Goal: Register for event/course

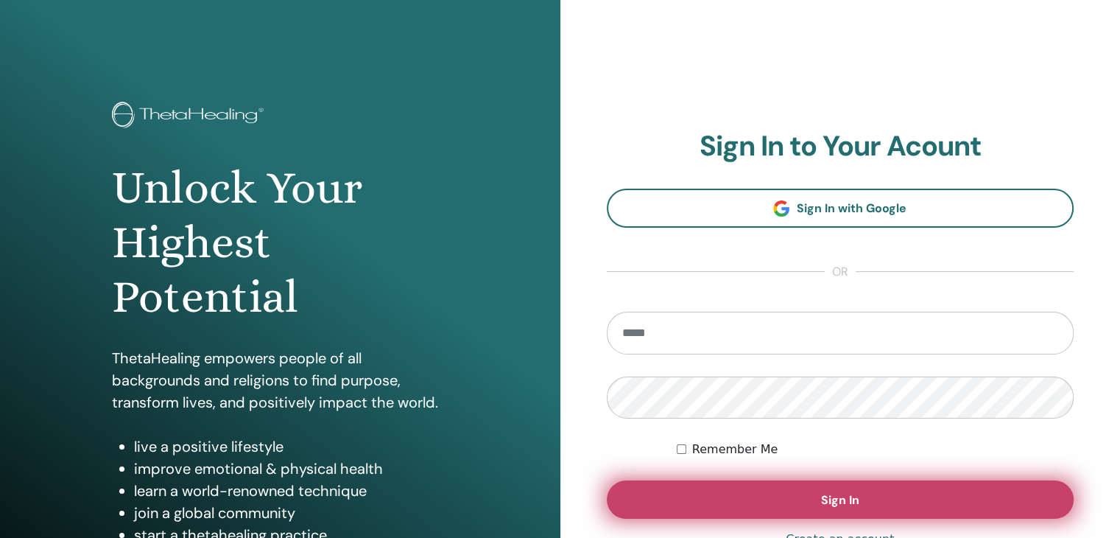
type input "**********"
click at [737, 490] on button "Sign In" at bounding box center [841, 499] width 468 height 38
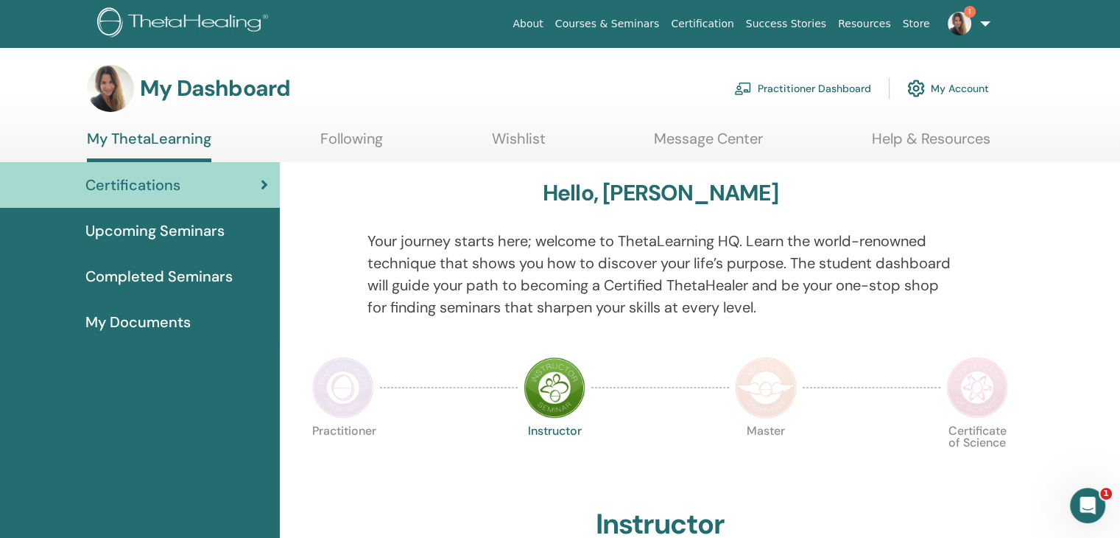
click at [153, 231] on span "Upcoming Seminars" at bounding box center [154, 230] width 139 height 22
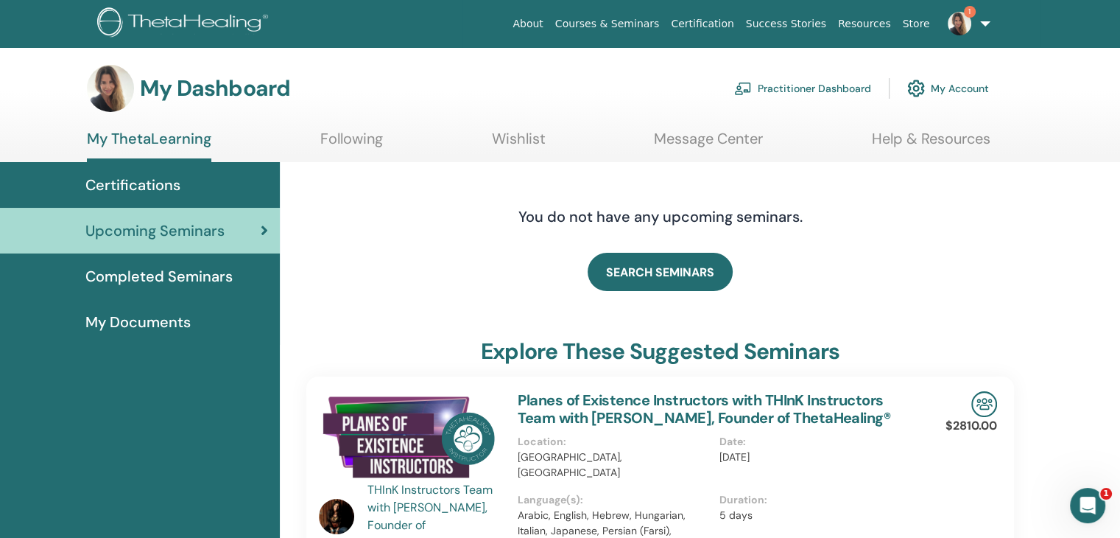
click at [979, 18] on link "1" at bounding box center [966, 23] width 60 height 47
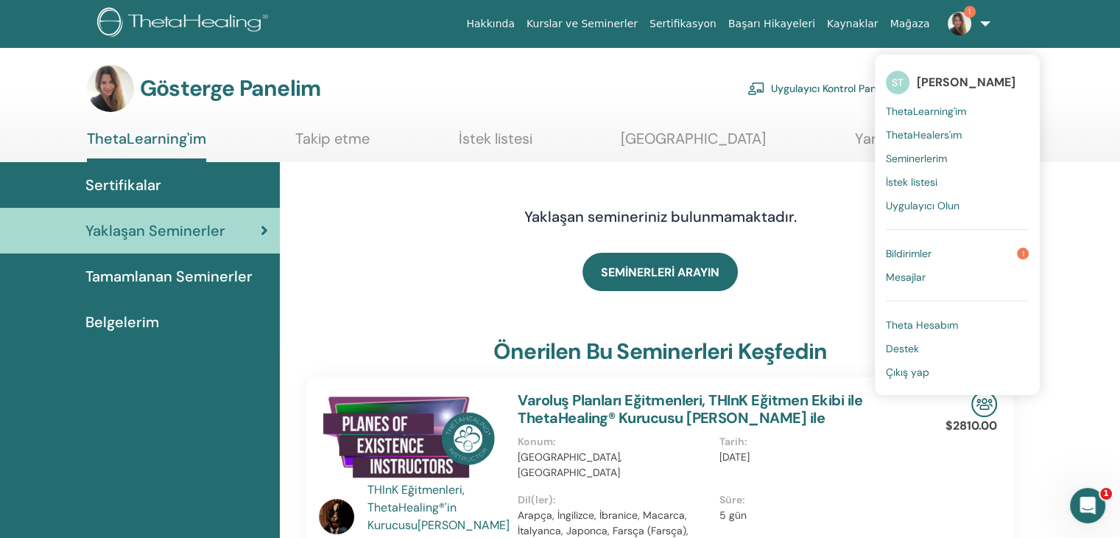
click at [1054, 24] on div "Hakkında Kurslar ve Seminerler Sertifikasyon Başarı Hikayeleri Kaynaklar Mağaza…" at bounding box center [560, 23] width 1032 height 47
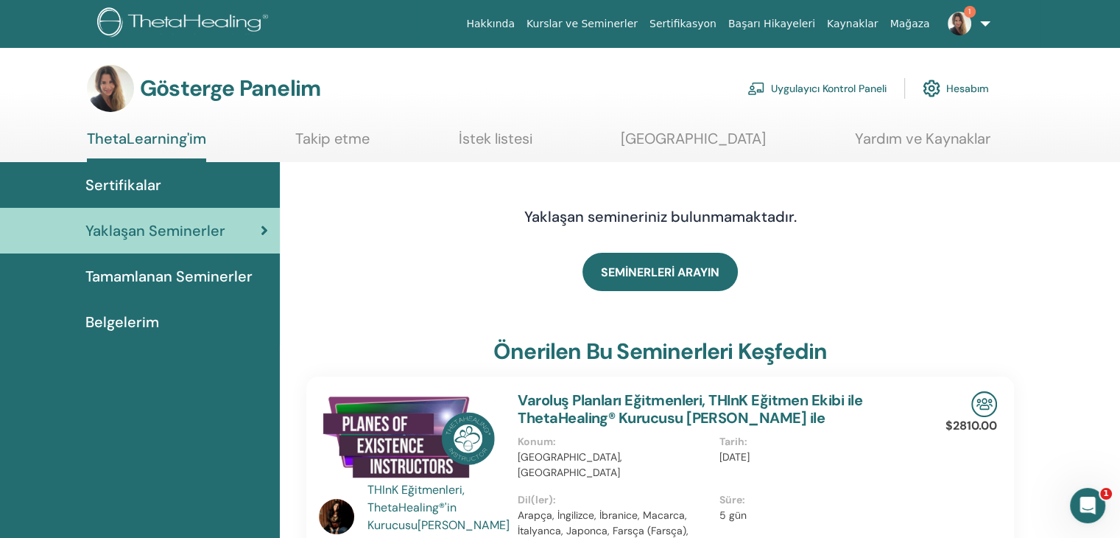
click at [614, 27] on font "Kurslar ve Seminerler" at bounding box center [582, 24] width 111 height 12
